Goal: Transaction & Acquisition: Purchase product/service

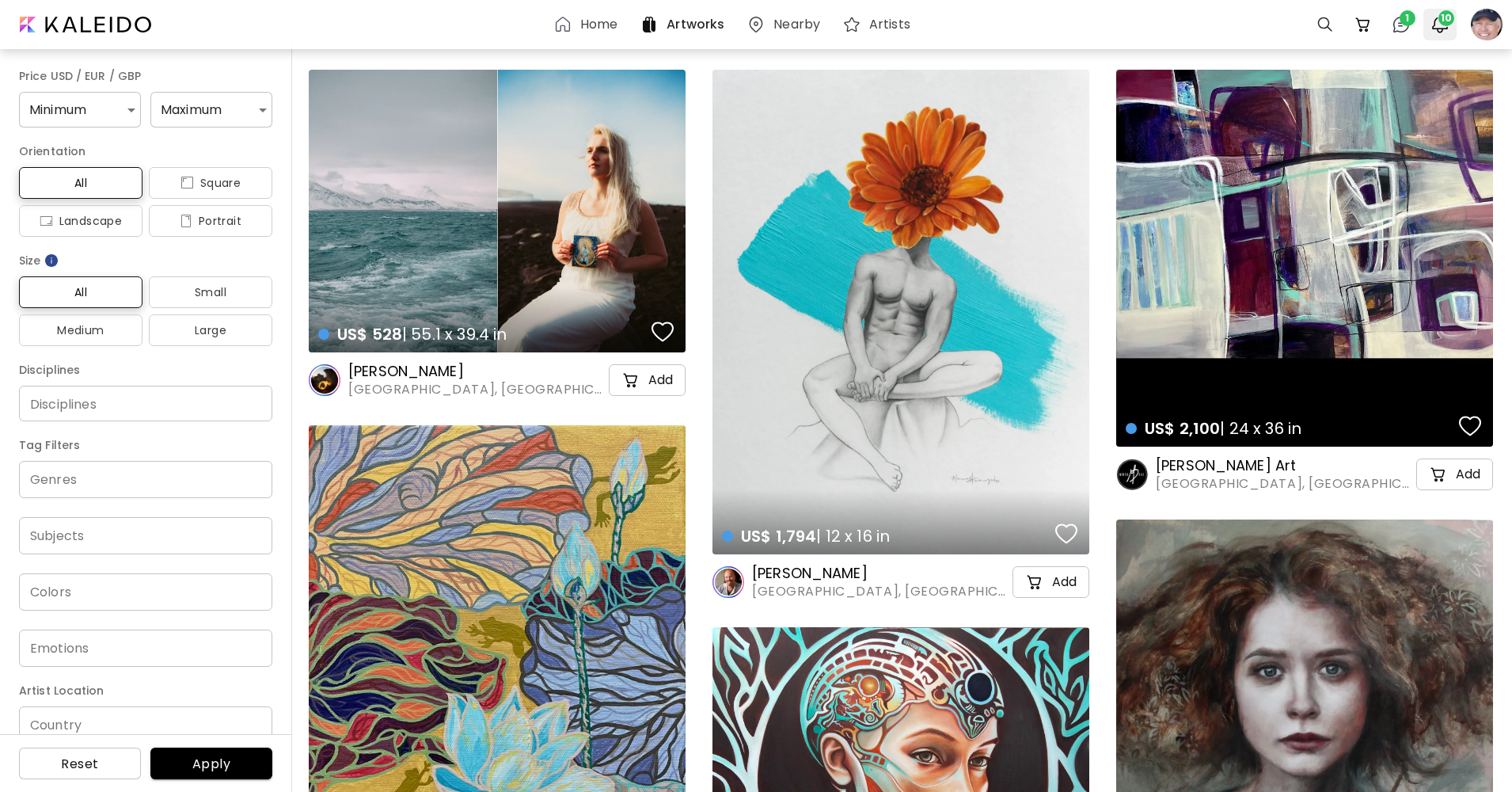
click at [1439, 26] on img "button" at bounding box center [1439, 24] width 19 height 19
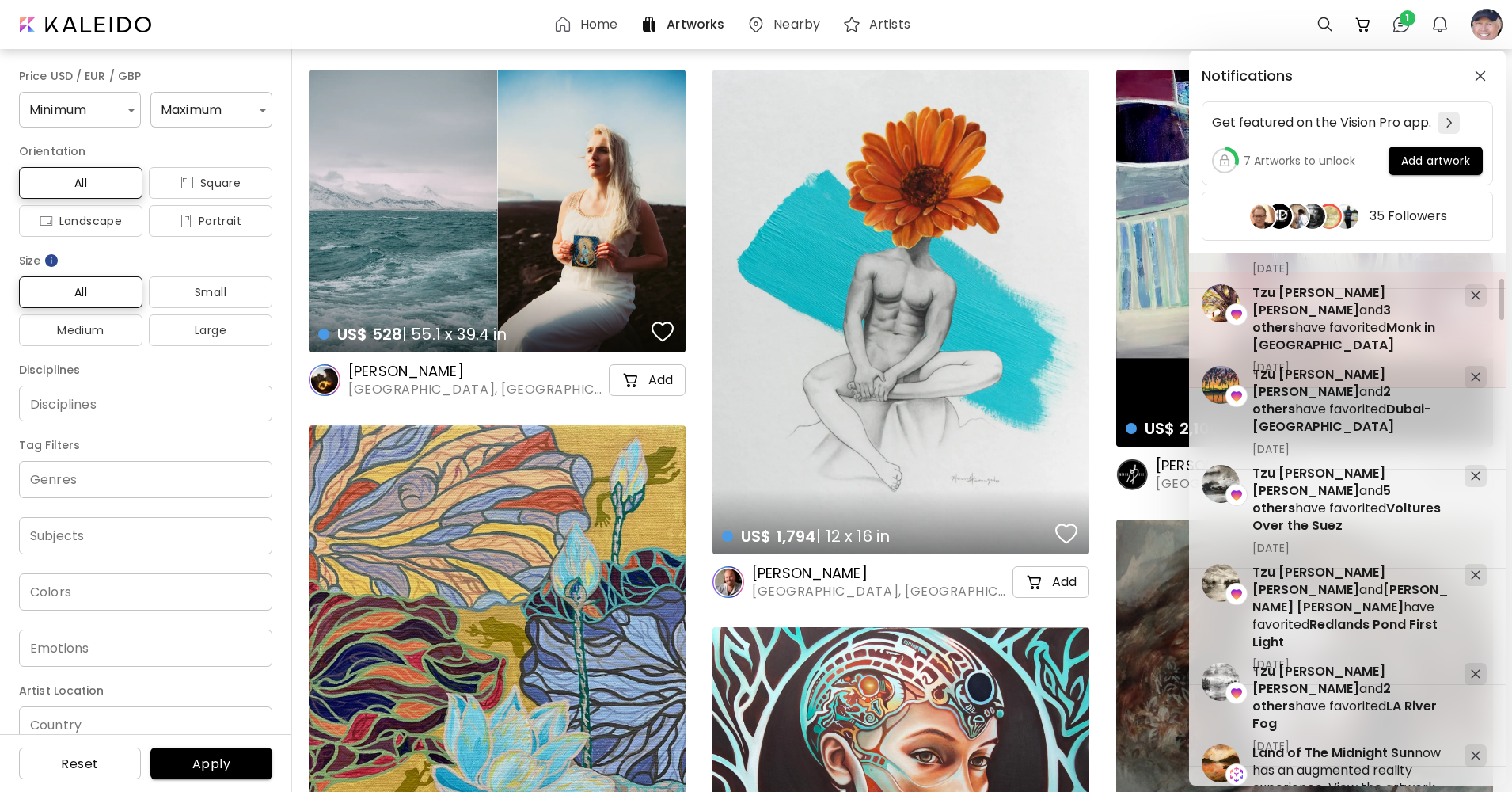
scroll to position [317, 0]
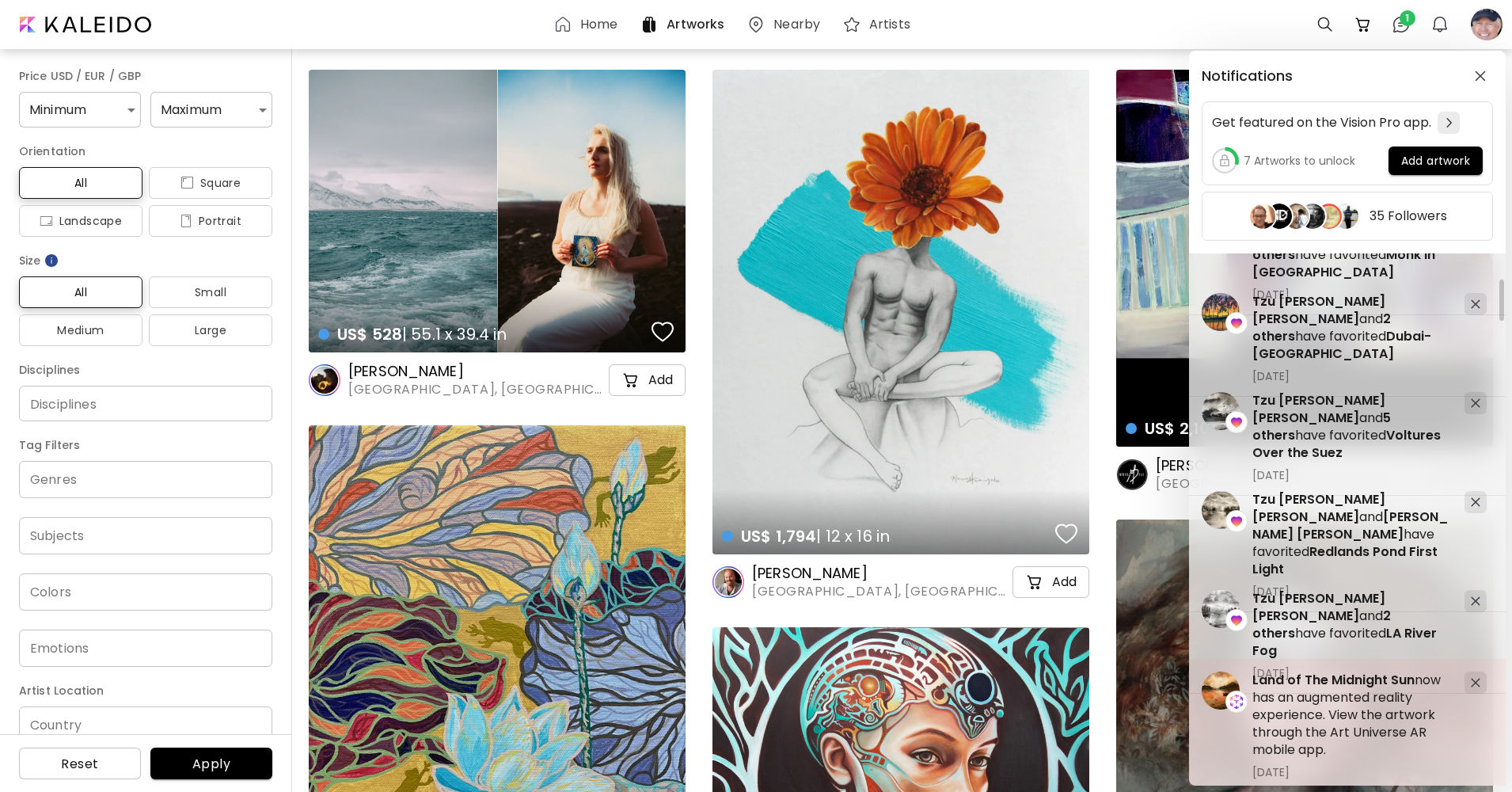
click at [1356, 701] on h5 "Land of The Midnight Sun now has an augmented reality experience. View the artw…" at bounding box center [1352, 714] width 199 height 87
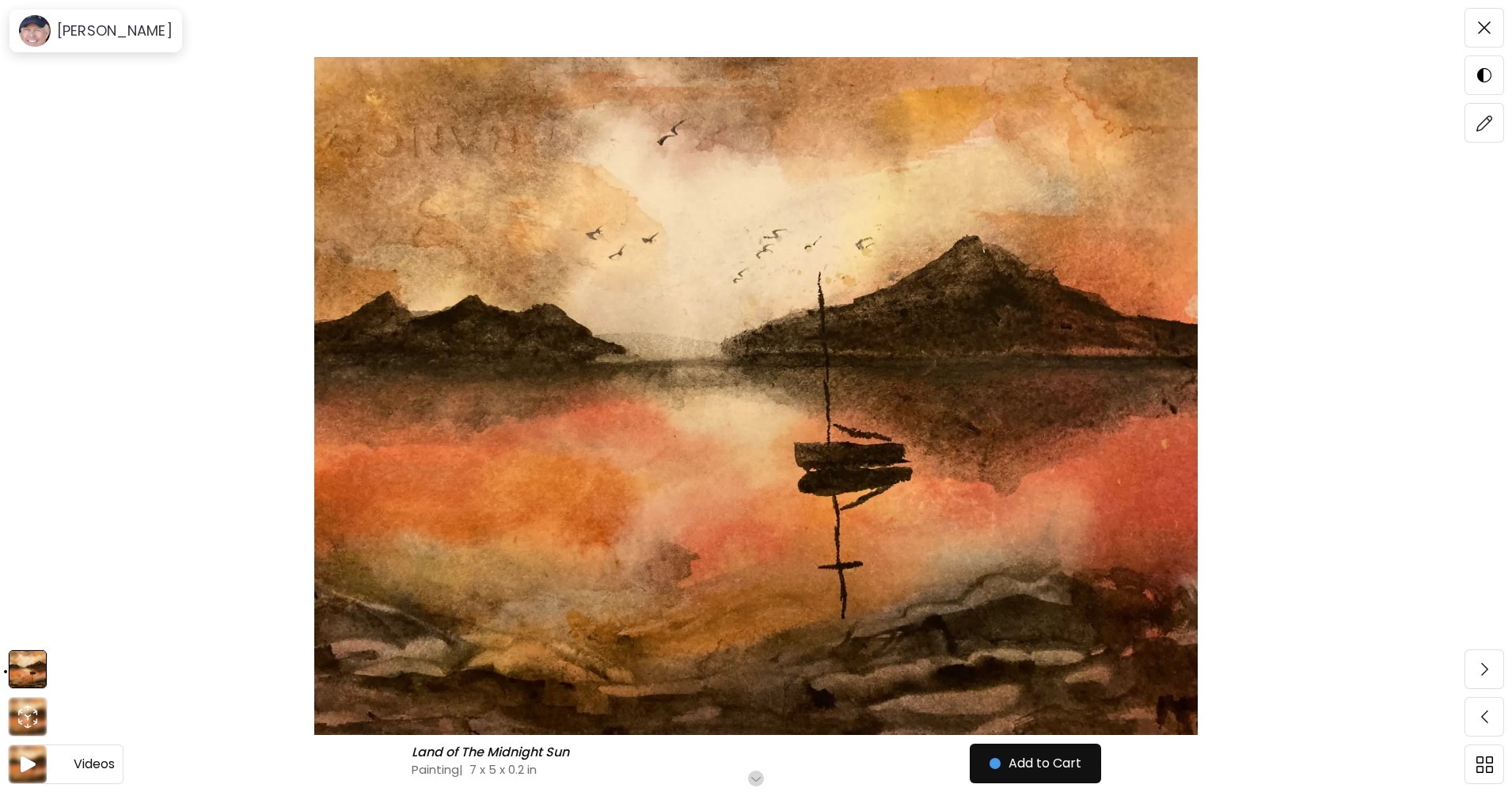
click at [19, 757] on img at bounding box center [28, 764] width 20 height 21
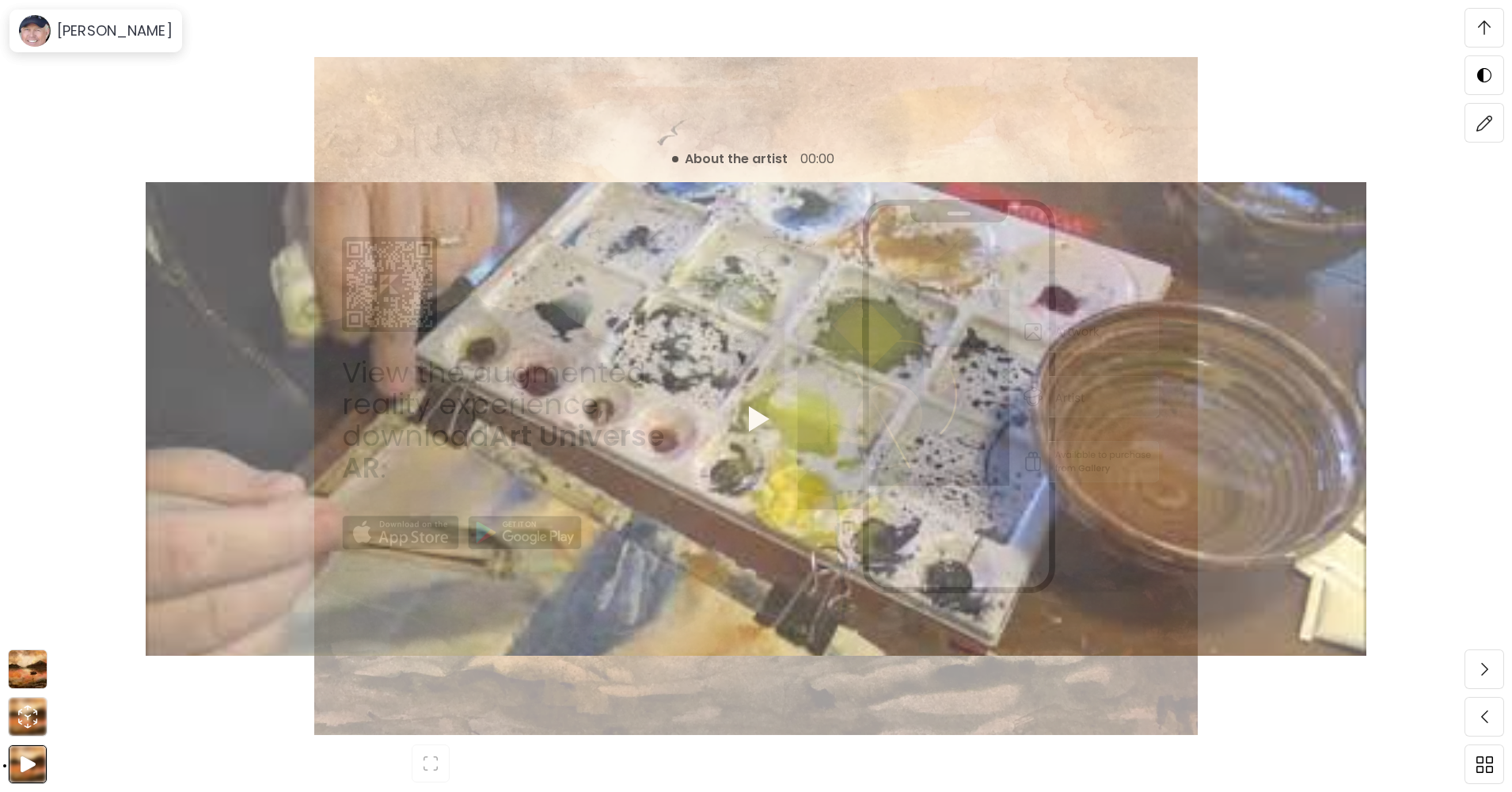
scroll to position [58, 0]
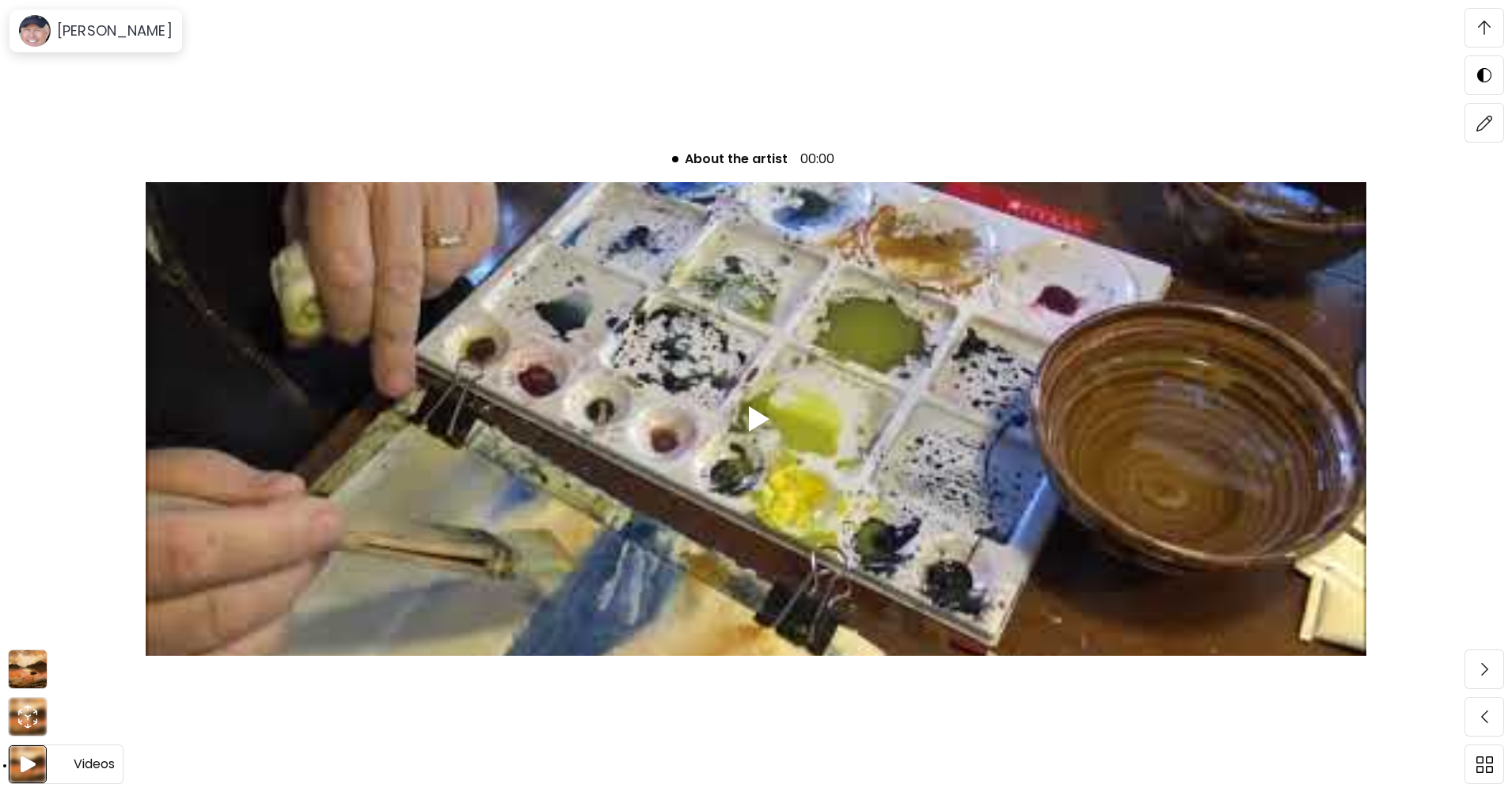
click at [25, 760] on img at bounding box center [28, 764] width 20 height 21
click at [75, 756] on h6 "Videos" at bounding box center [94, 764] width 41 height 21
click at [15, 713] on div at bounding box center [8, 396] width 16 height 792
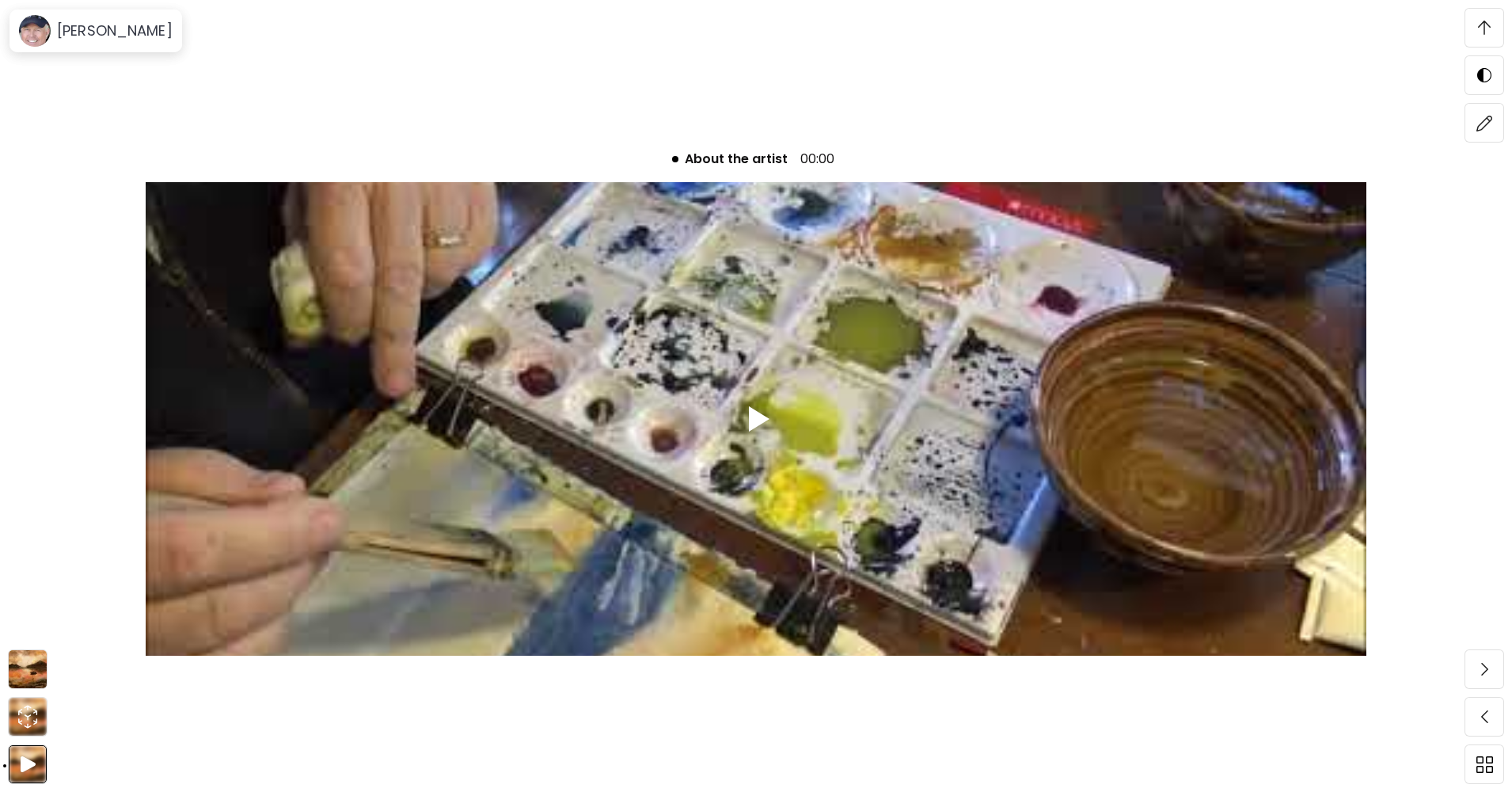
click at [28, 659] on img at bounding box center [27, 668] width 38 height 38
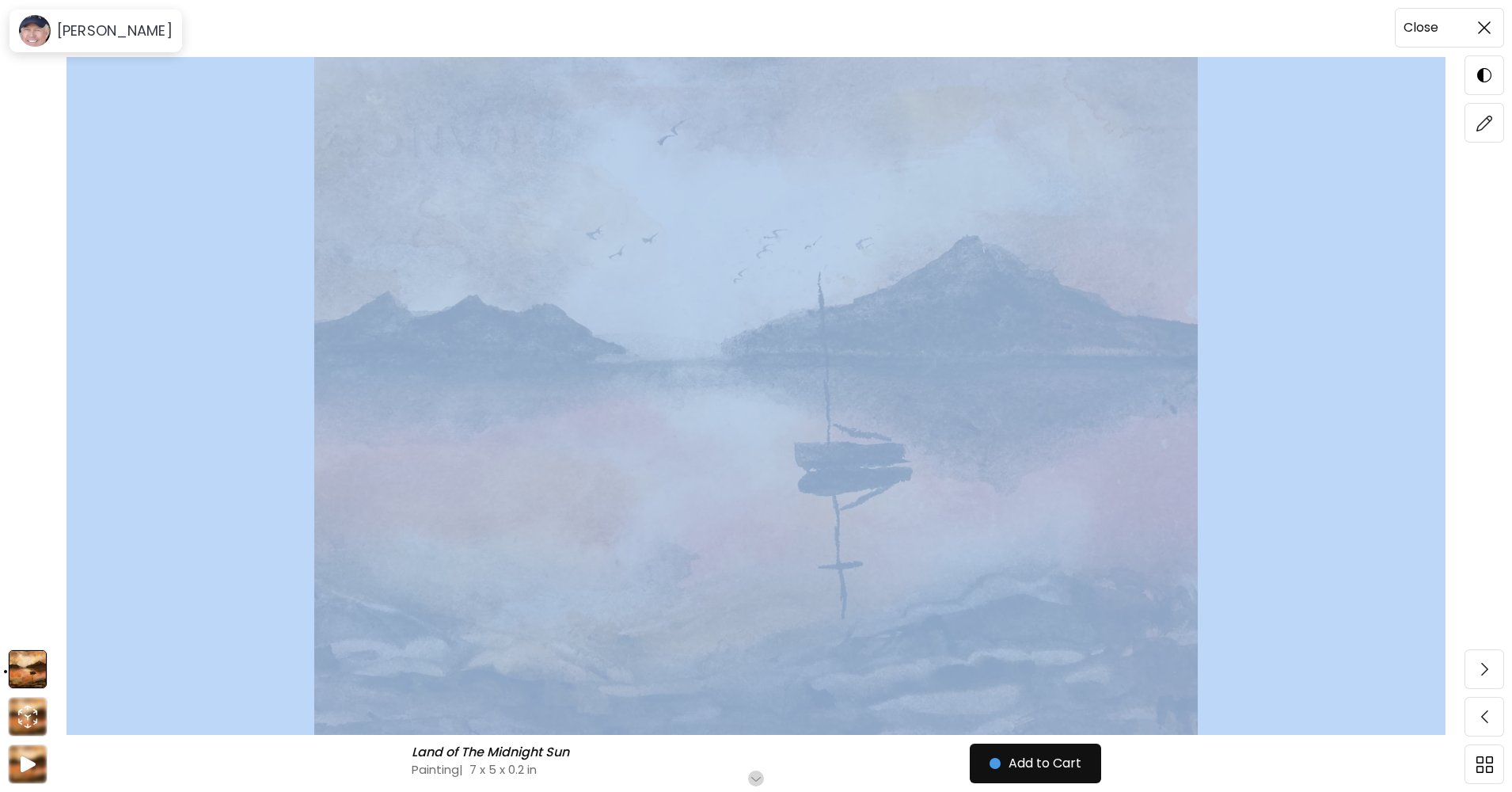
click at [1486, 23] on img at bounding box center [1485, 27] width 13 height 13
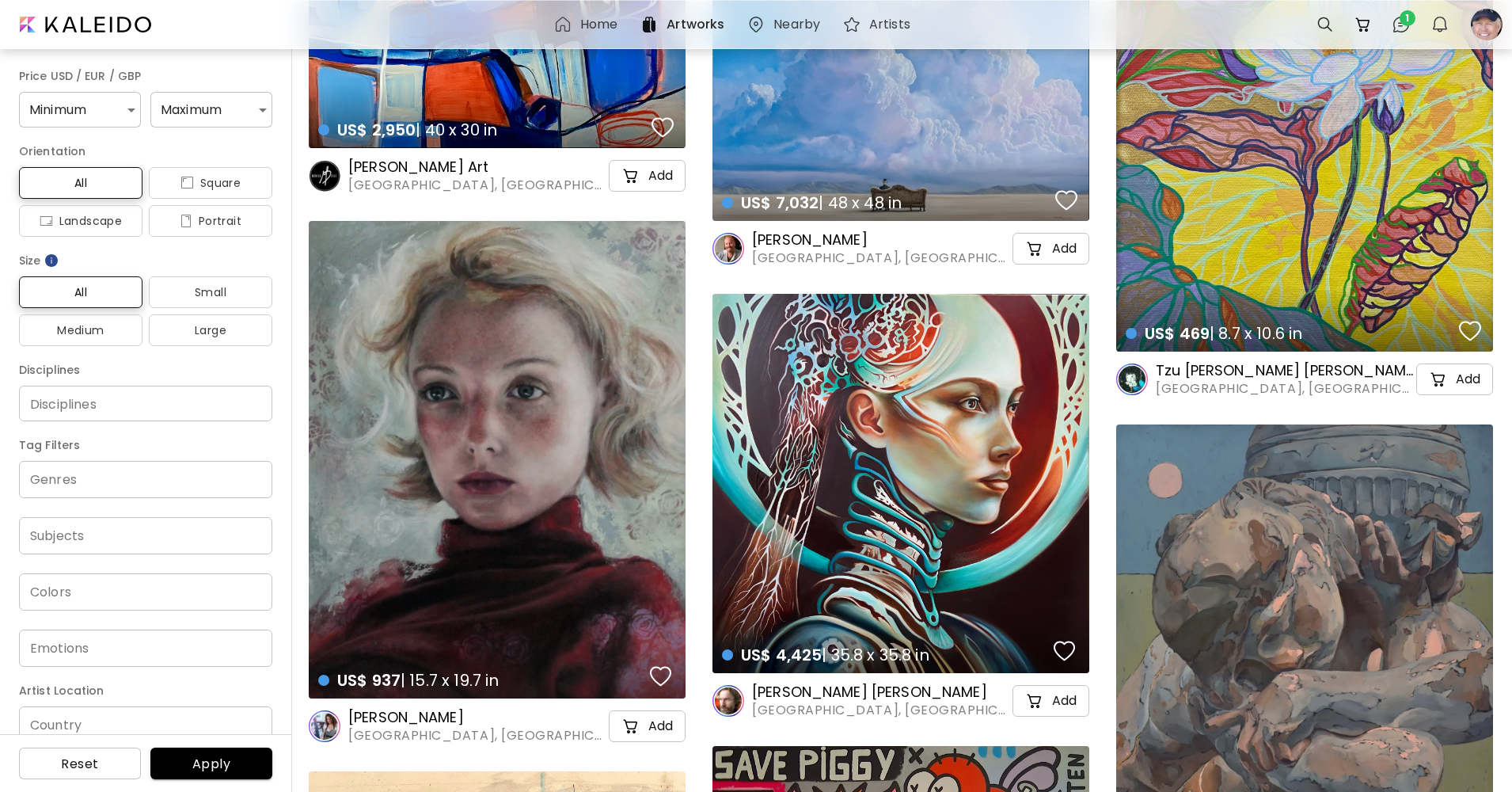
scroll to position [3483, 0]
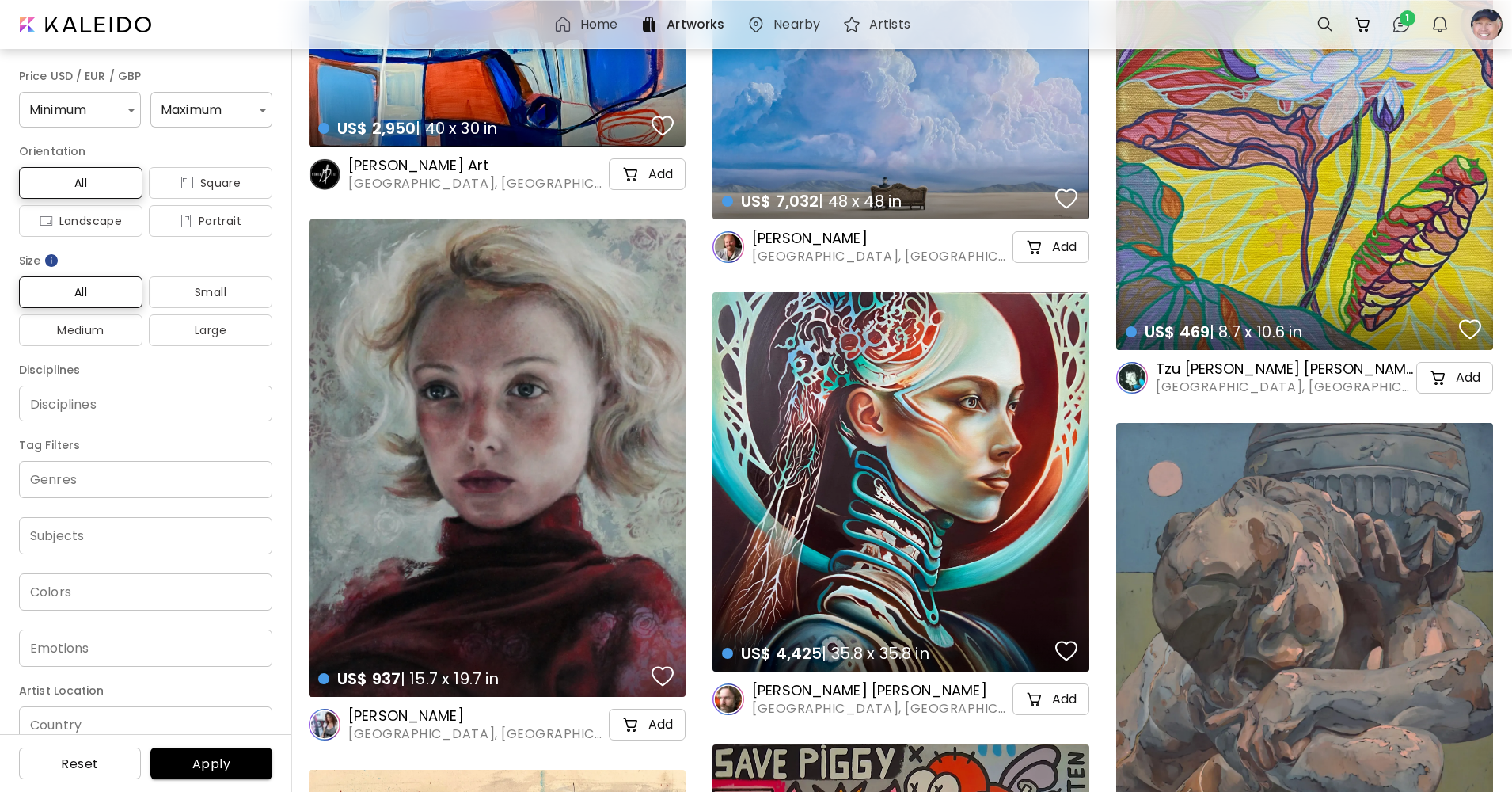
click at [592, 19] on h6 "Home" at bounding box center [599, 25] width 37 height 13
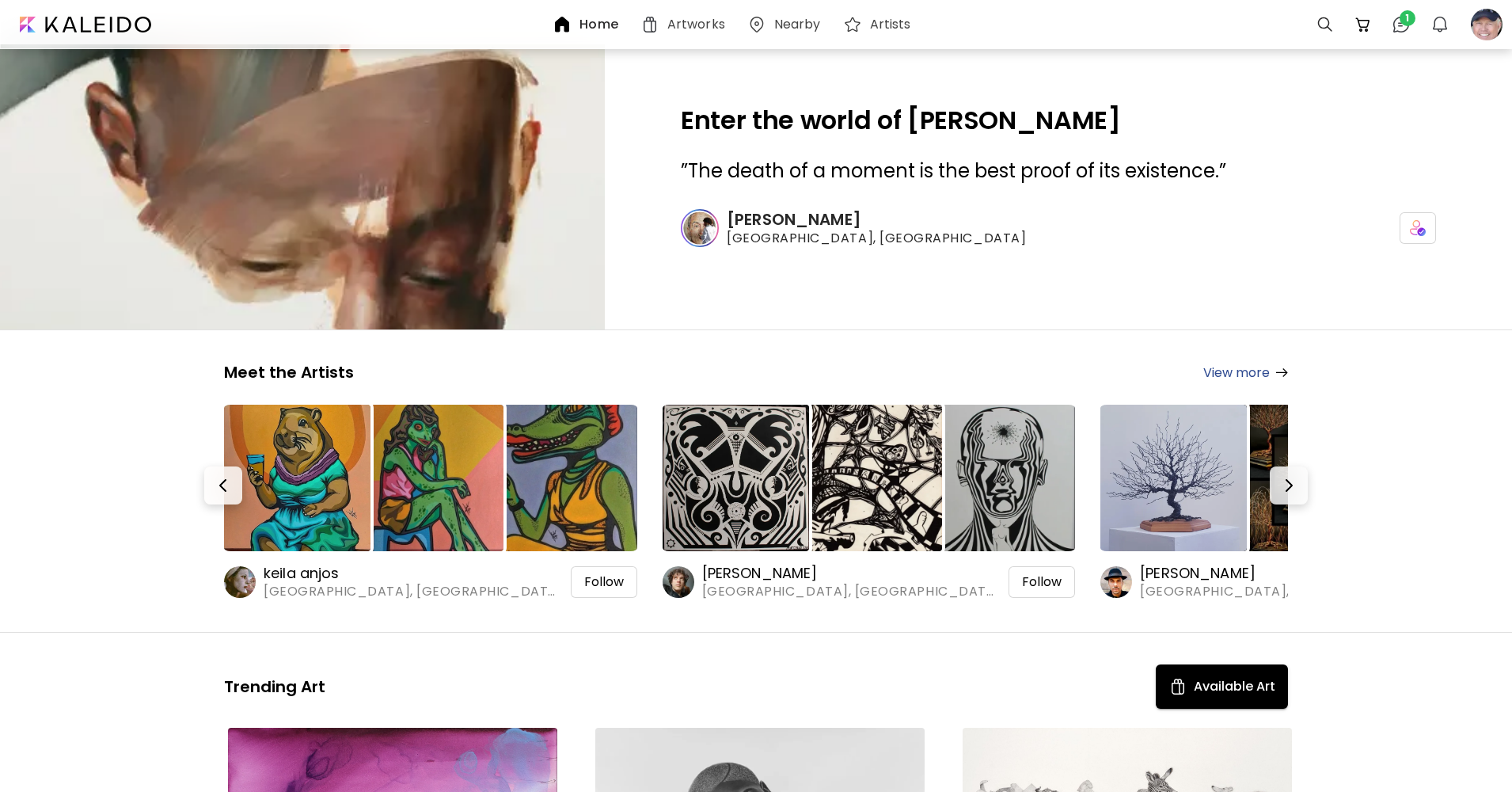
click at [782, 21] on h6 "Nearby" at bounding box center [798, 25] width 47 height 13
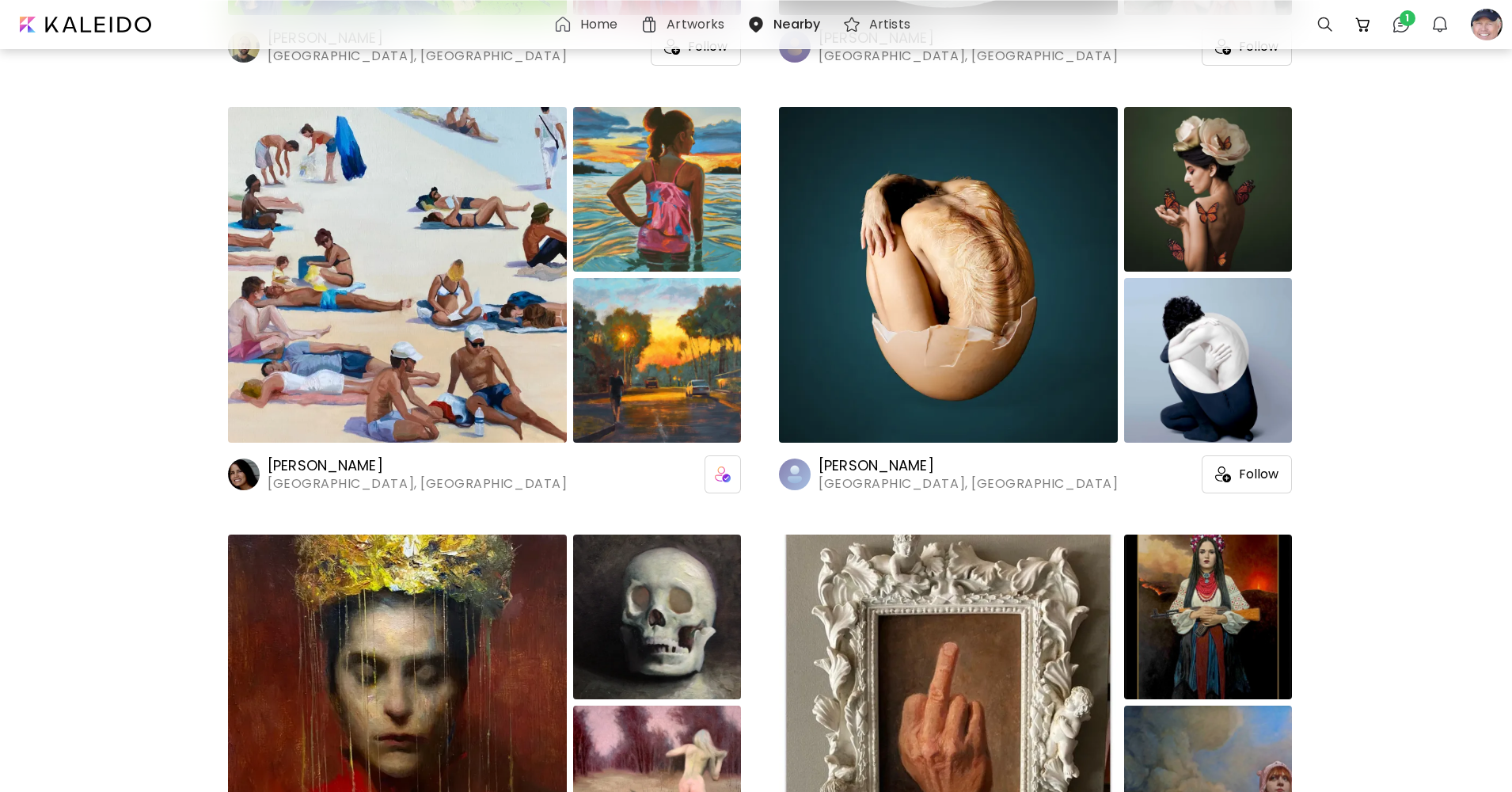
scroll to position [3087, 0]
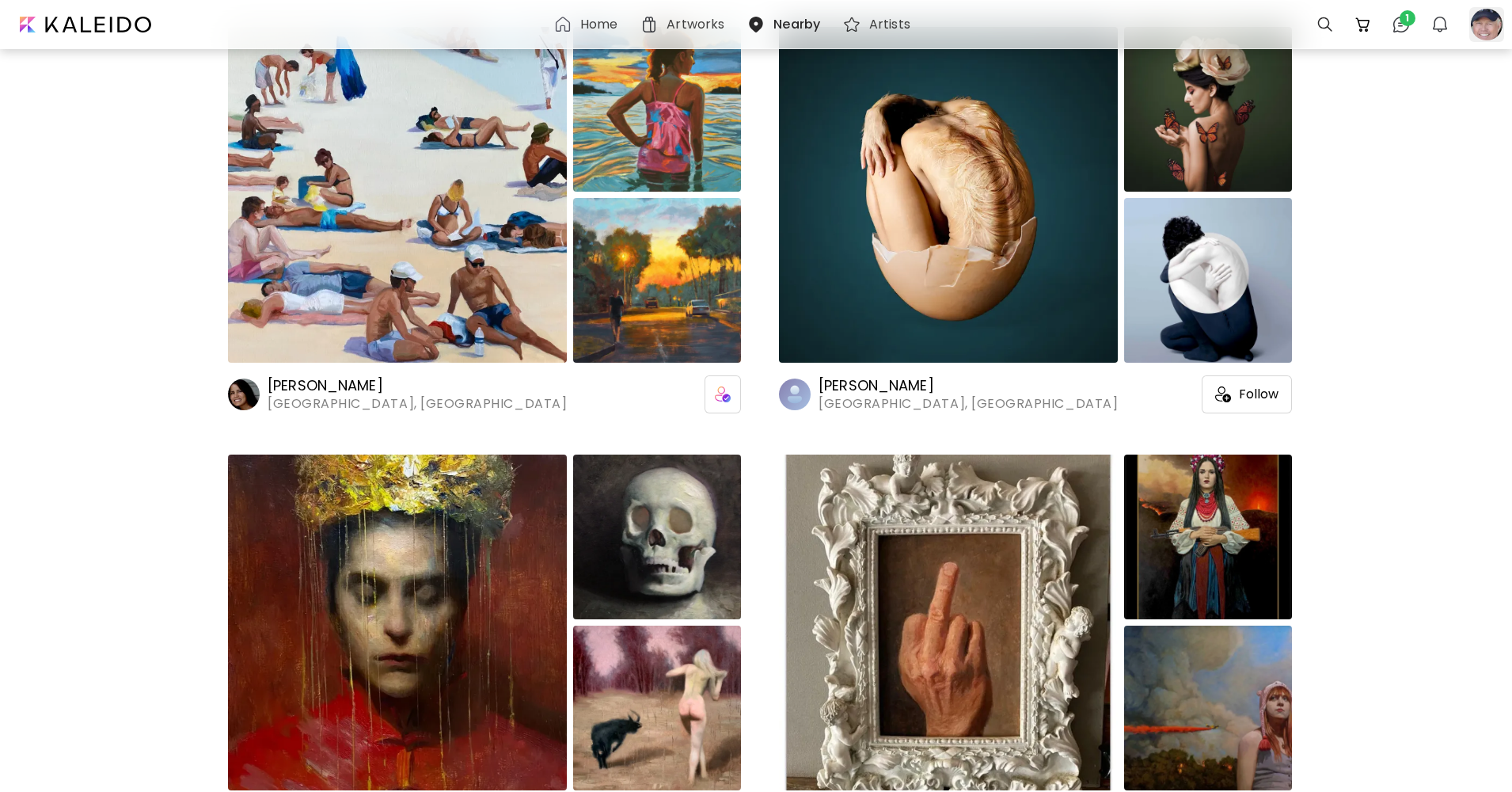
click at [1487, 23] on div at bounding box center [1486, 24] width 34 height 34
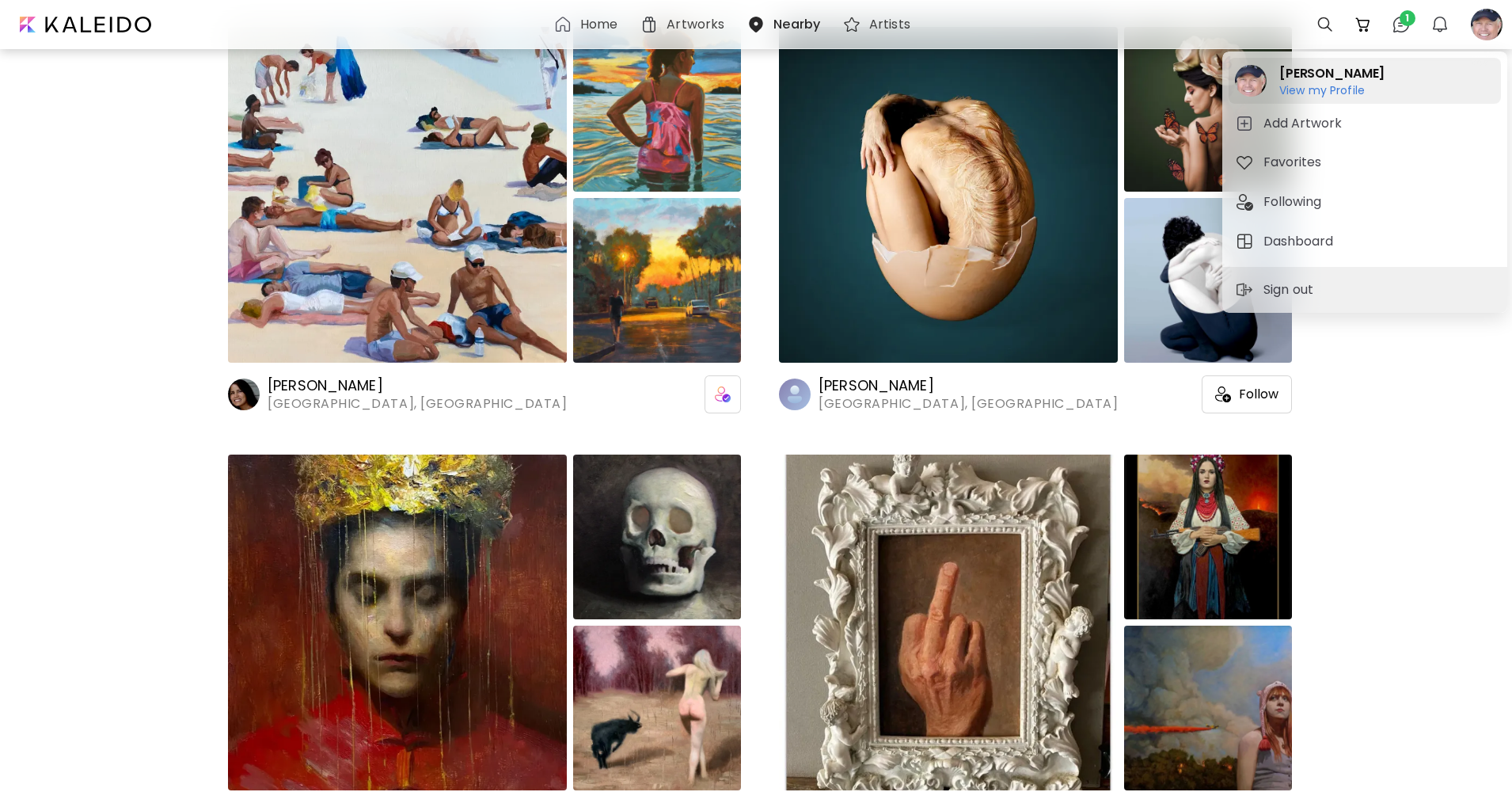
click at [1365, 82] on h2 "[PERSON_NAME]" at bounding box center [1331, 73] width 105 height 19
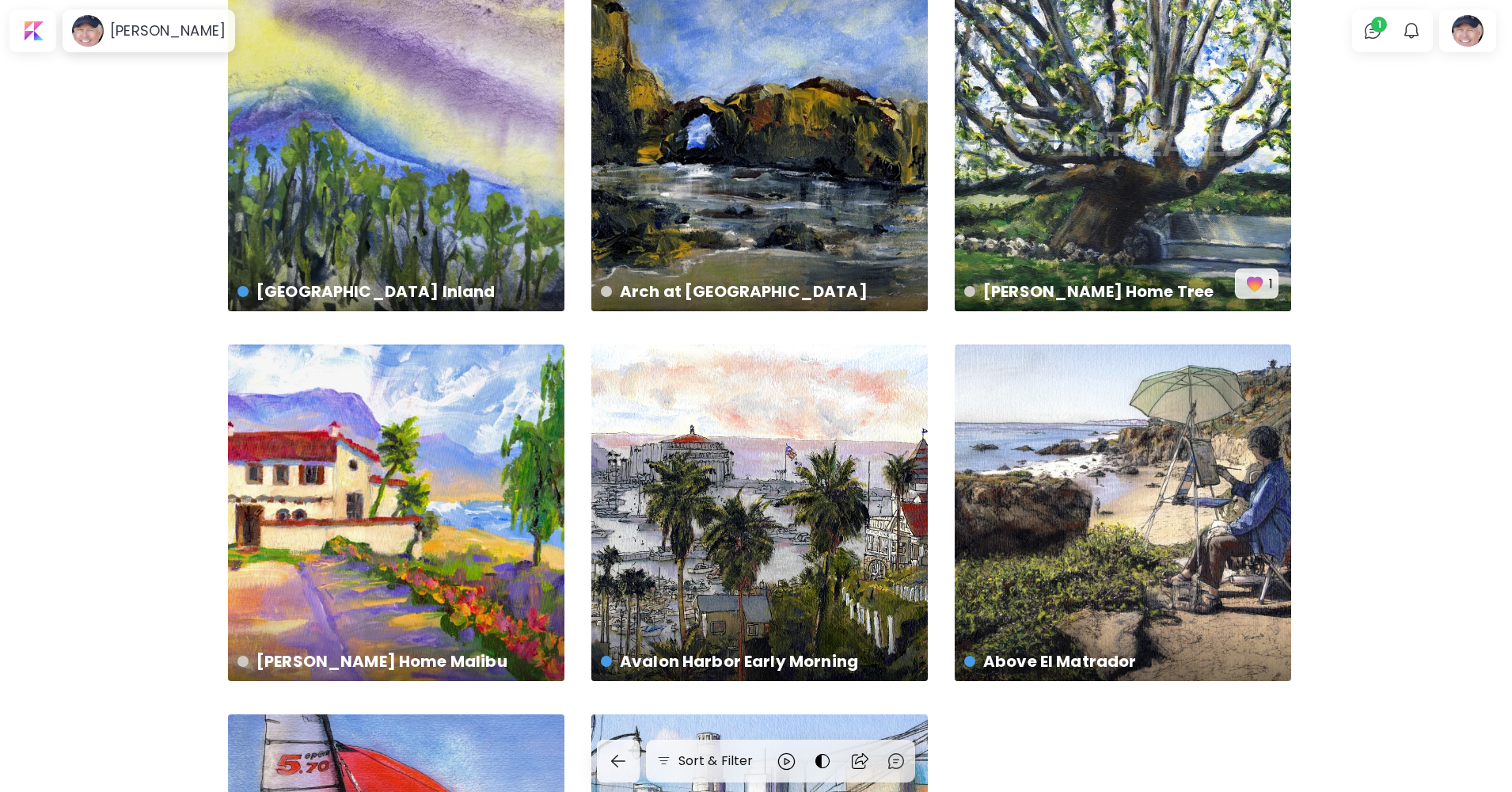
scroll to position [1965, 0]
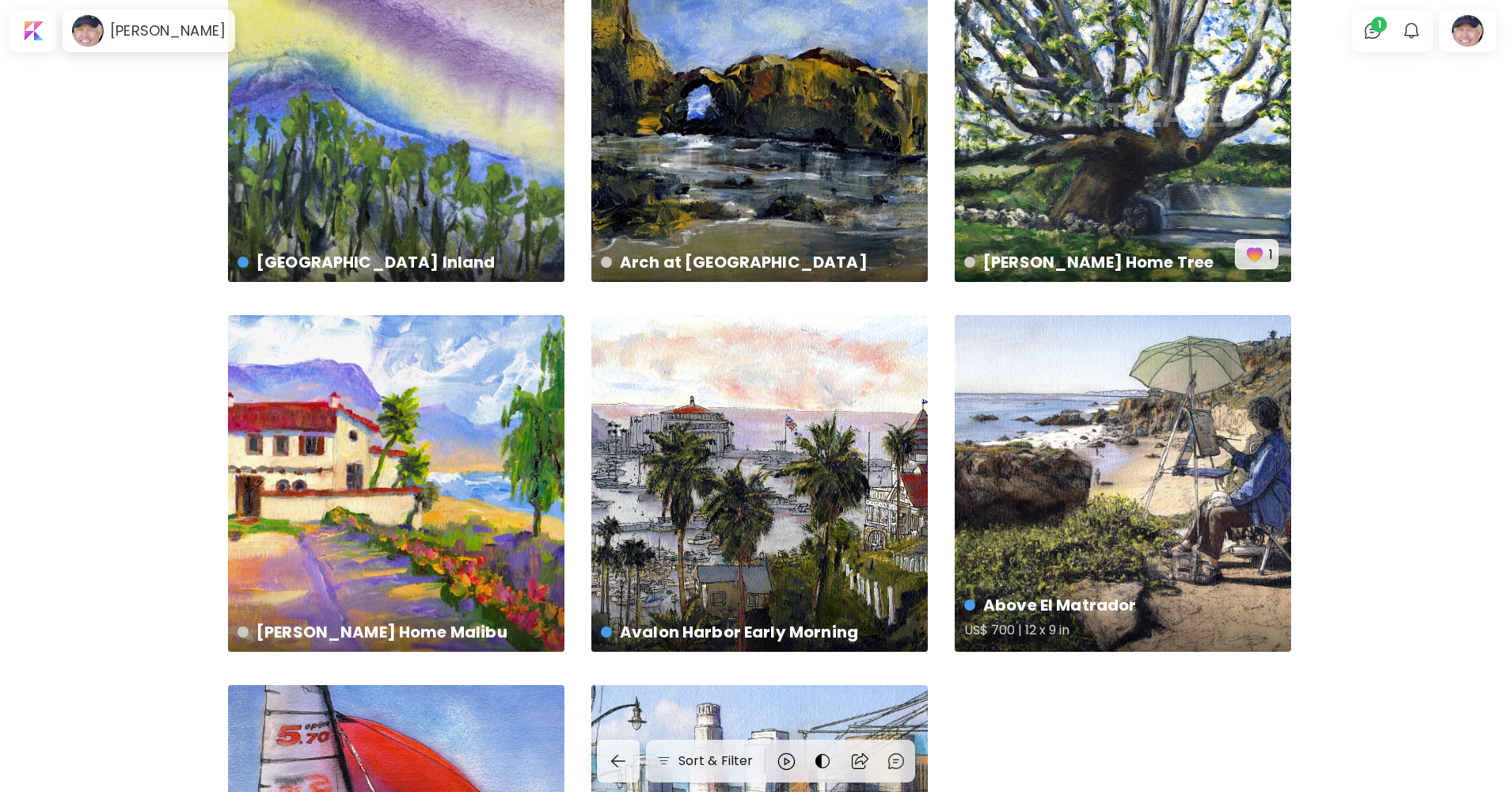
click at [1164, 505] on div "Above El Matrador US$ 700 | 12 x 9 in" at bounding box center [1123, 483] width 337 height 337
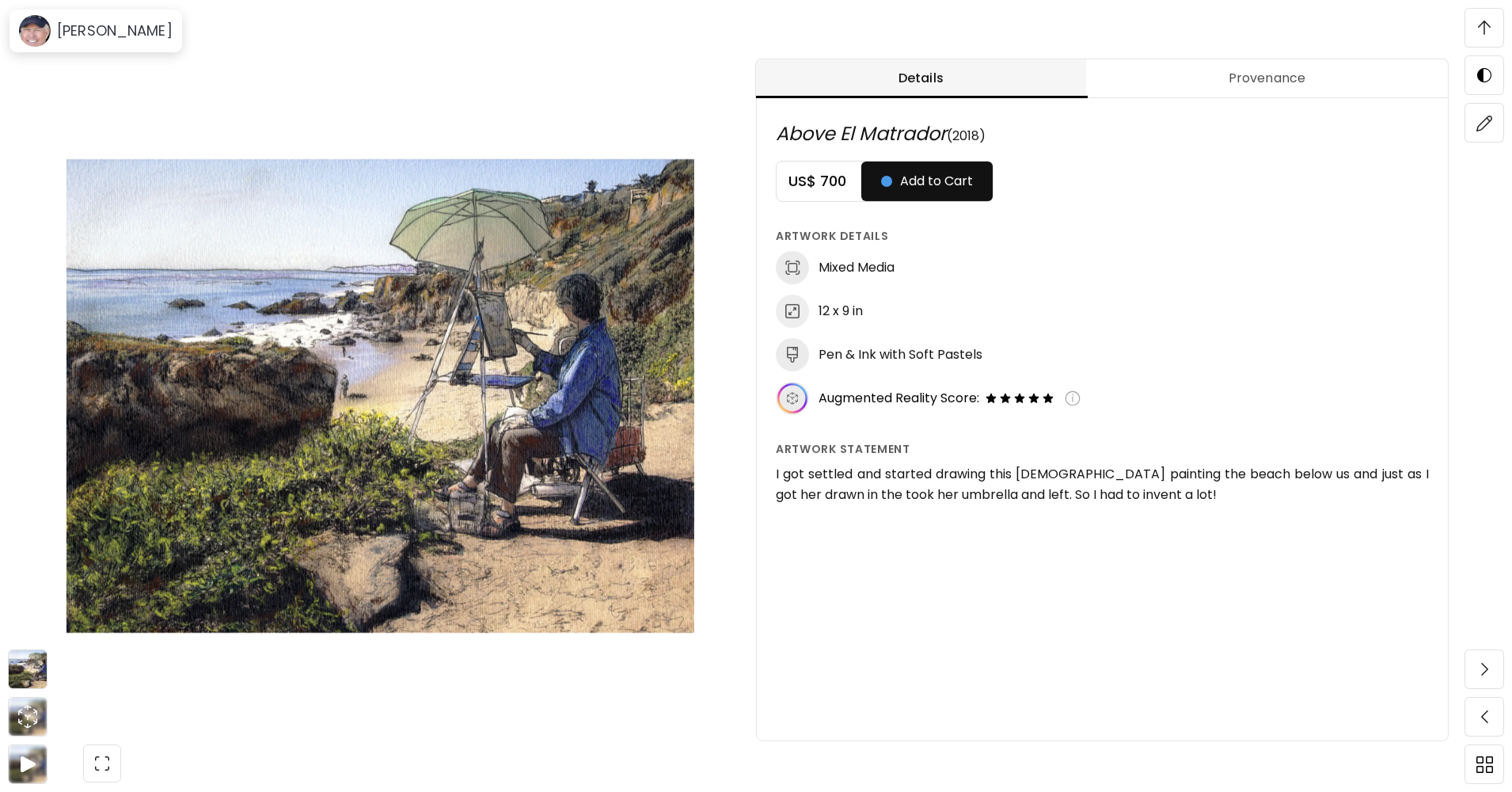
scroll to position [396, 0]
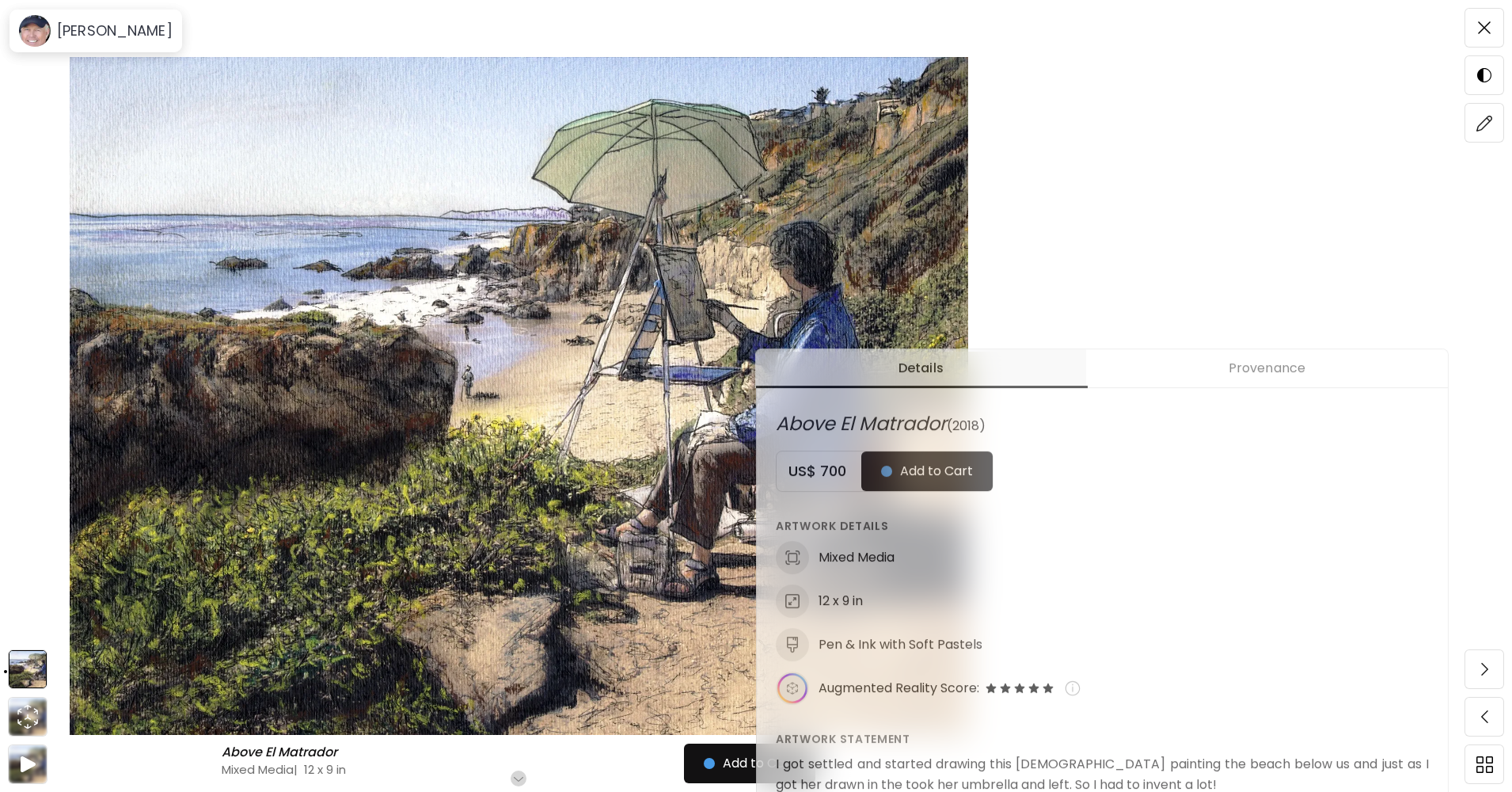
click at [1328, 219] on div "Above El Matrador Above El Matrador Mixed Media | 12 x 9 in Scroll for more Add…" at bounding box center [756, 0] width 1512 height 792
click at [727, 757] on span "Add to Cart" at bounding box center [750, 763] width 92 height 19
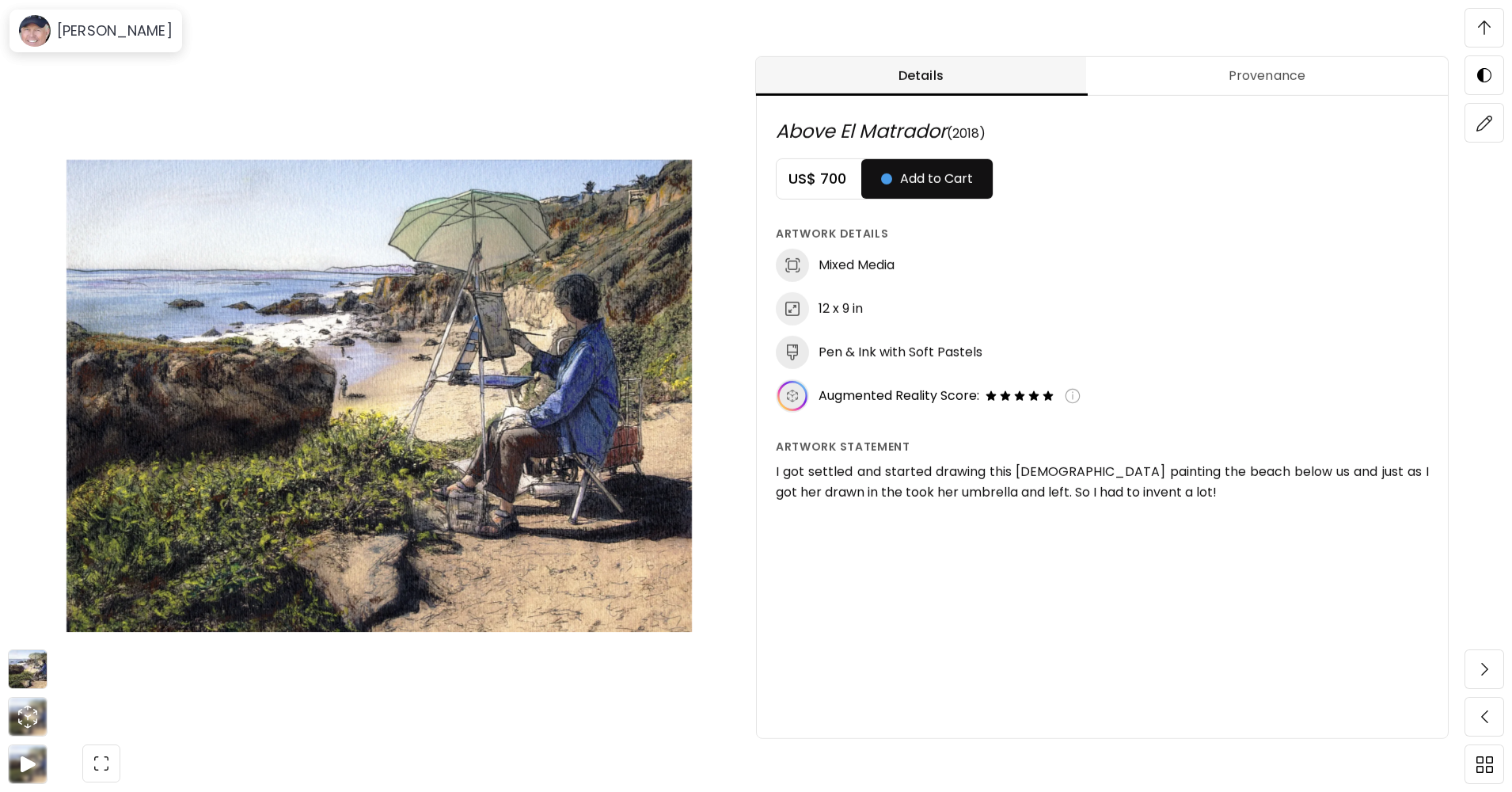
scroll to position [871, 0]
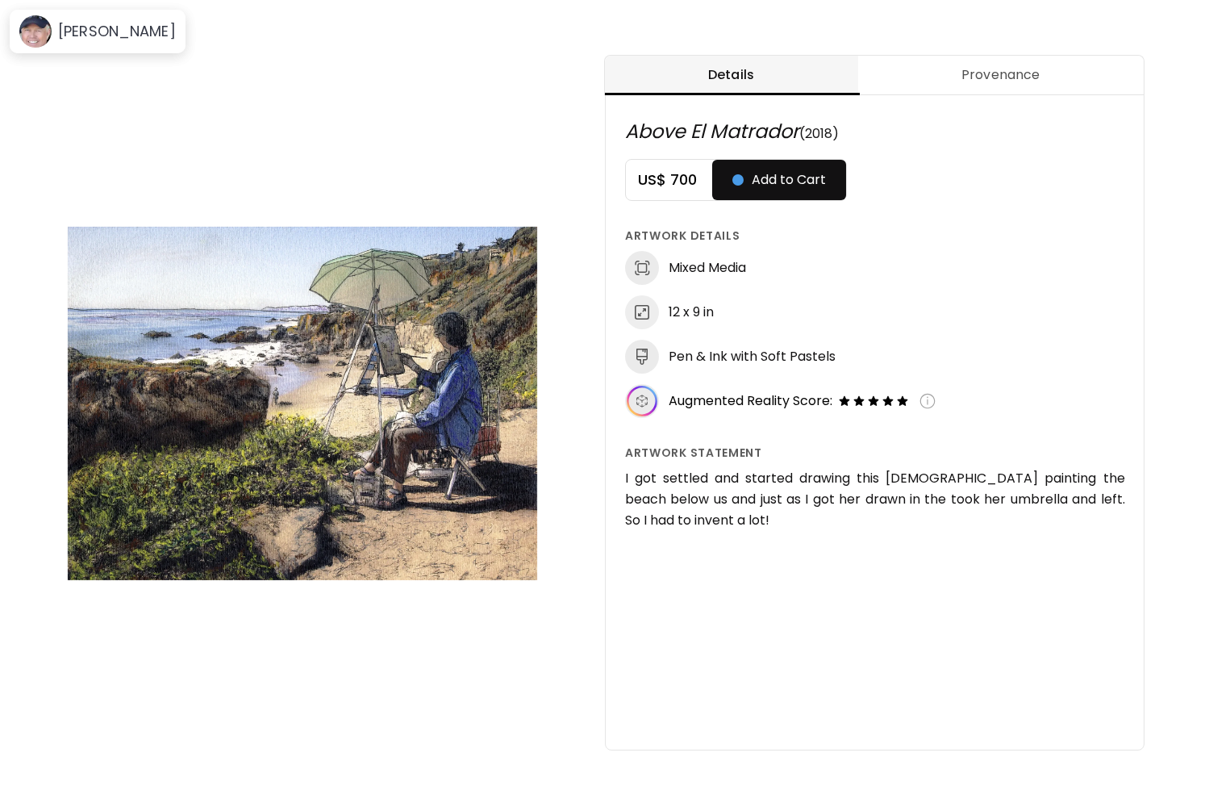
click at [1125, 294] on div "Mixed Media 12 x 9 in Pen & Ink with Soft Pastels Augmented Reality Score:" at bounding box center [875, 334] width 500 height 167
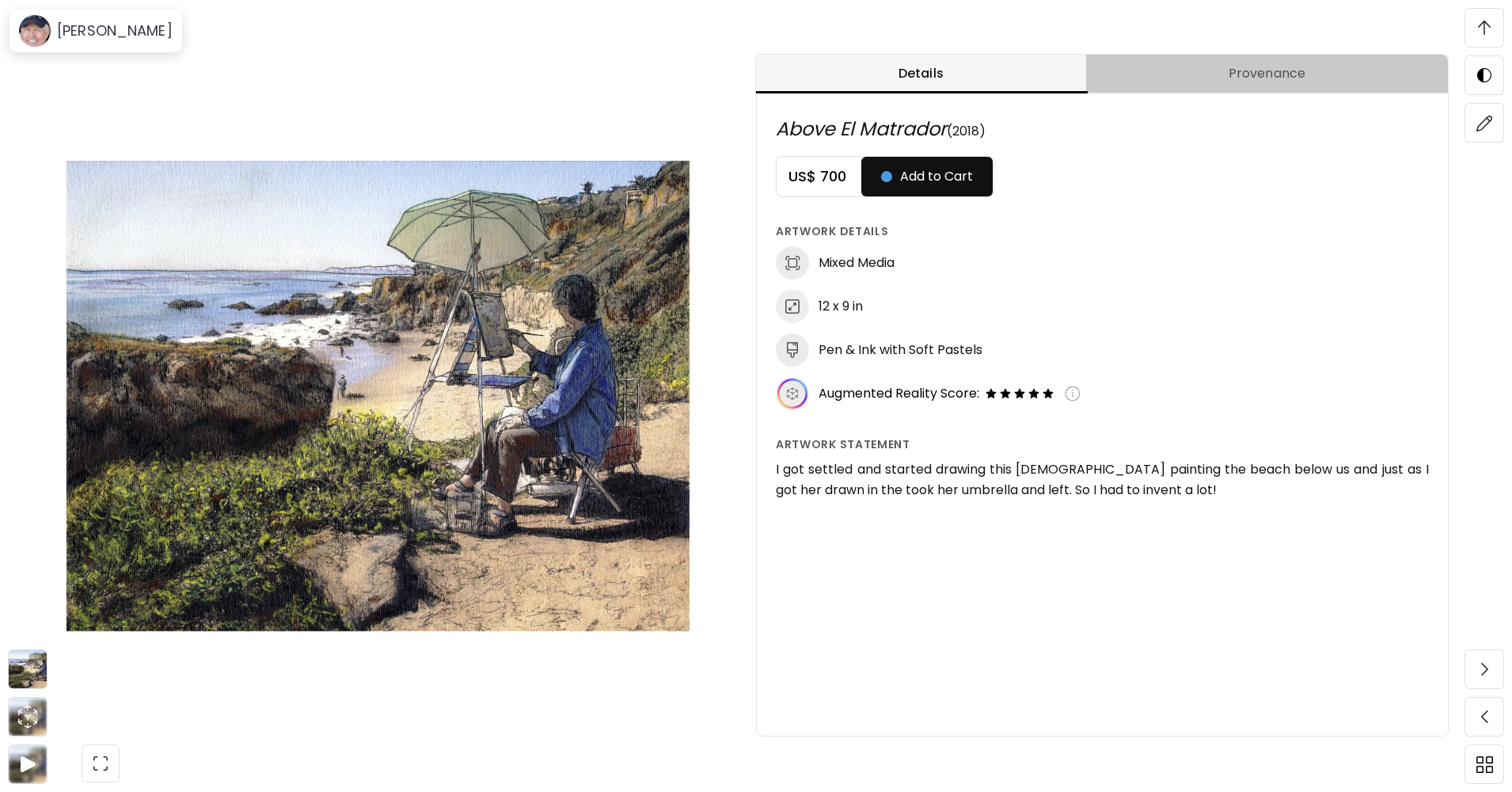
click at [1239, 72] on span "Provenance" at bounding box center [1267, 73] width 343 height 19
